Goal: Task Accomplishment & Management: Complete application form

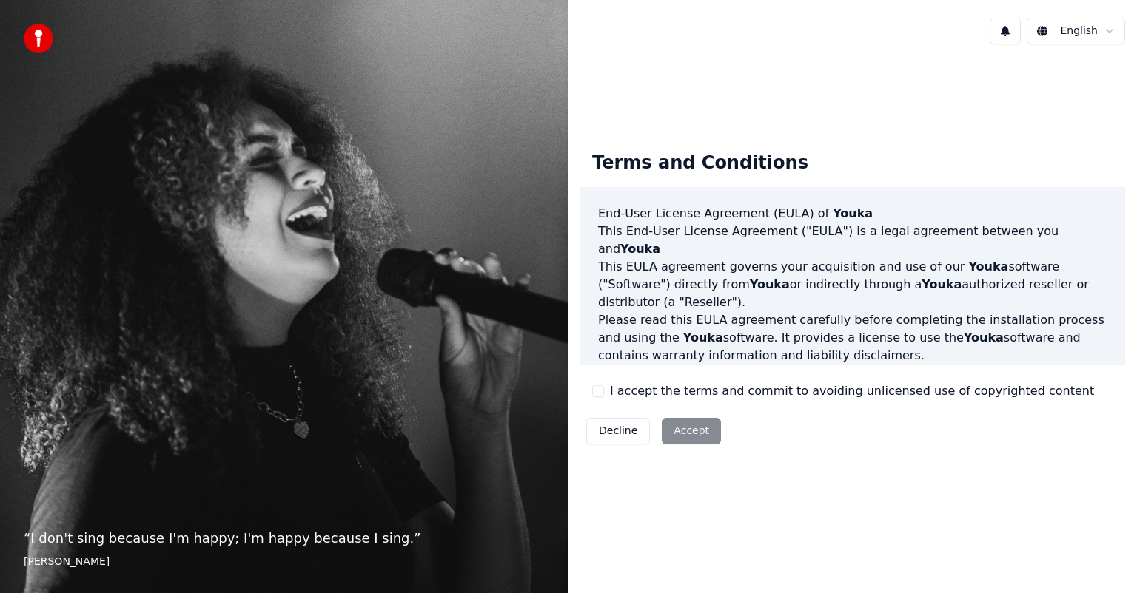
click at [684, 437] on div "Decline Accept" at bounding box center [653, 431] width 147 height 38
click at [727, 415] on div "Terms and Conditions End-User License Agreement ([PERSON_NAME]) of Youka This E…" at bounding box center [852, 296] width 545 height 312
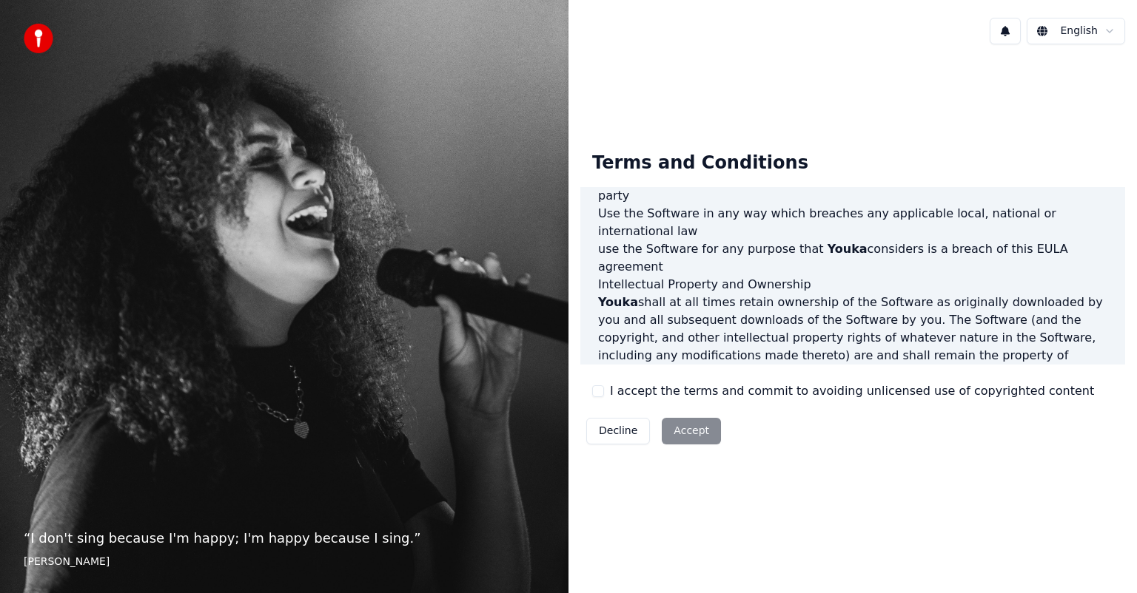
scroll to position [798, 0]
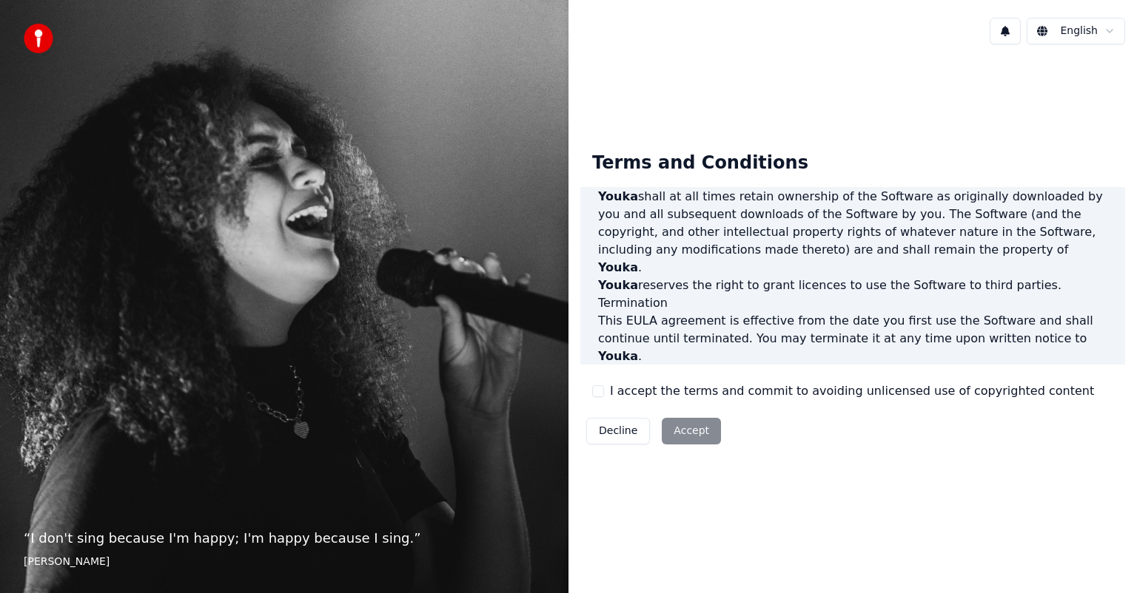
click at [672, 429] on div "Decline Accept" at bounding box center [653, 431] width 147 height 38
click at [601, 391] on button "I accept the terms and commit to avoiding unlicensed use of copyrighted content" at bounding box center [598, 392] width 12 height 12
click at [671, 421] on button "Accept" at bounding box center [691, 431] width 59 height 27
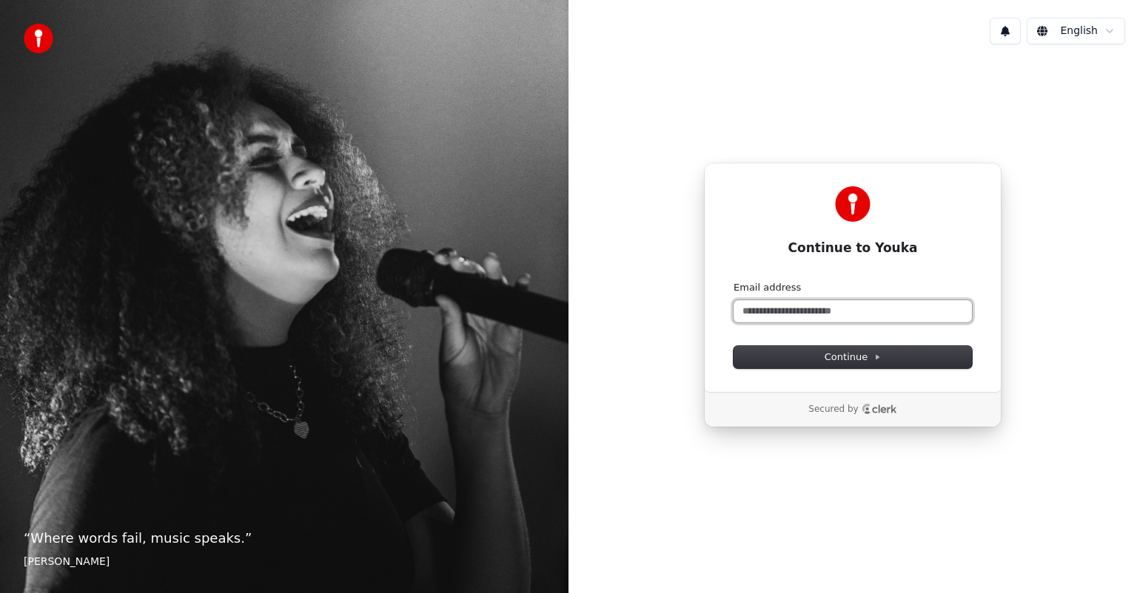
click at [760, 311] on input "Email address" at bounding box center [852, 311] width 238 height 22
click at [818, 313] on input "Email address" at bounding box center [852, 311] width 238 height 22
